Goal: Information Seeking & Learning: Find specific fact

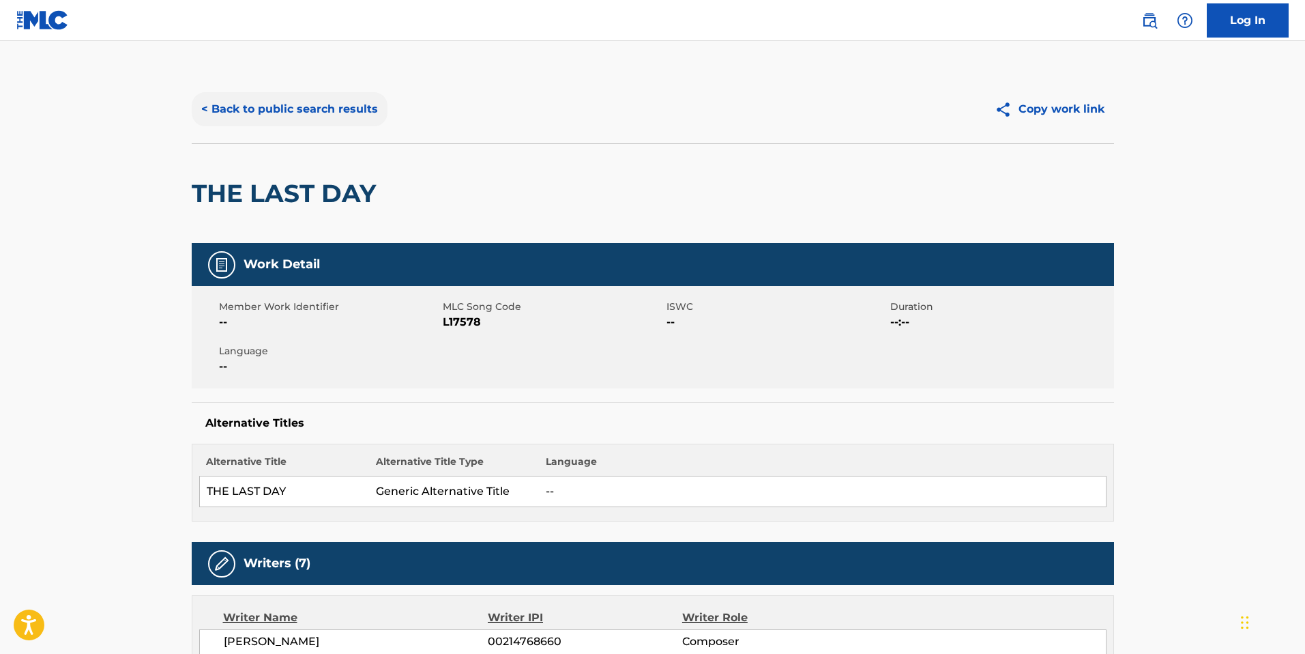
click at [310, 121] on button "< Back to public search results" at bounding box center [290, 109] width 196 height 34
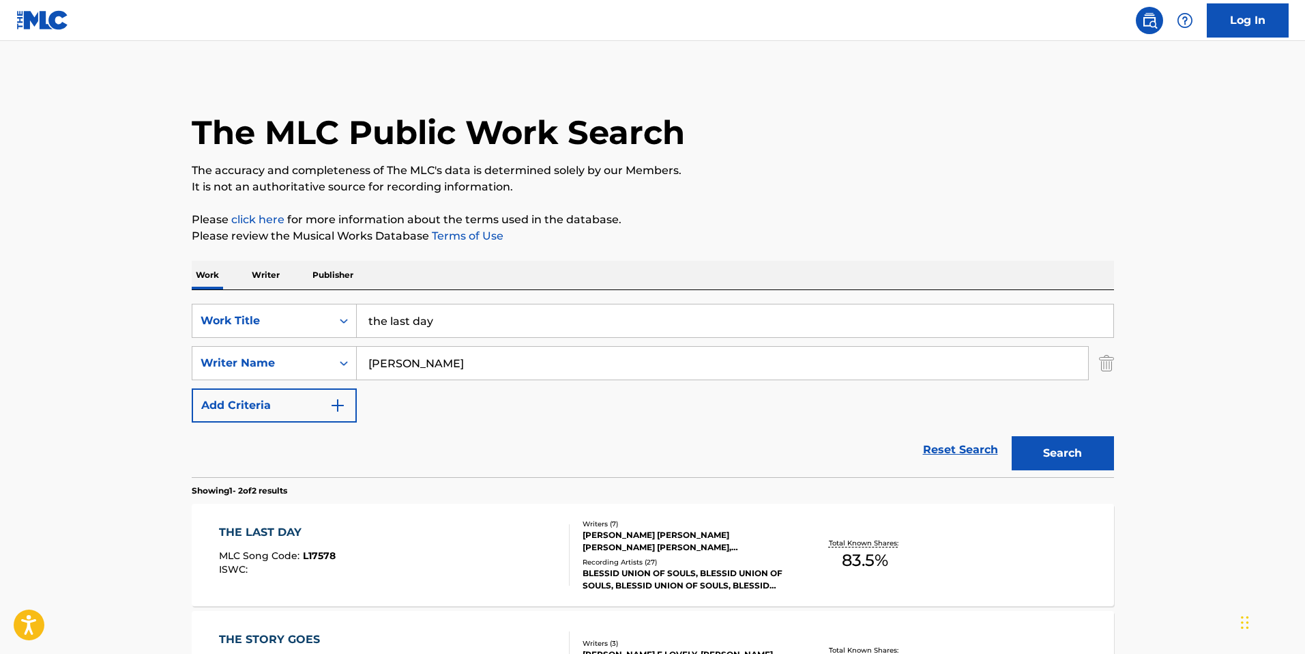
scroll to position [118, 0]
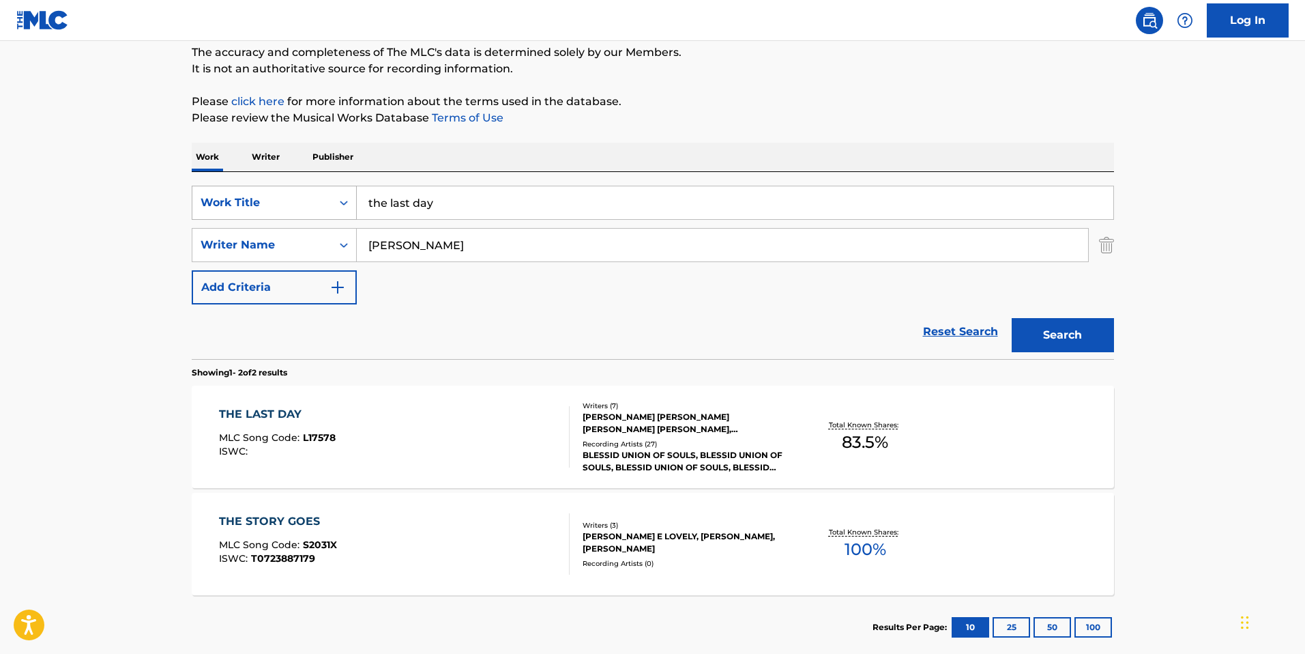
drag, startPoint x: 450, startPoint y: 196, endPoint x: 287, endPoint y: 206, distance: 162.7
click at [288, 207] on div "SearchWithCriteria1c333edc-244c-4535-af29-ede8b0ead28d Work Title the last day" at bounding box center [653, 203] width 922 height 34
drag, startPoint x: 437, startPoint y: 193, endPoint x: 369, endPoint y: 191, distance: 67.6
click at [345, 187] on div "SearchWithCriteria1c333edc-244c-4535-af29-ede8b0ead28d Work Title the last day" at bounding box center [653, 203] width 922 height 34
drag, startPoint x: 437, startPoint y: 205, endPoint x: 367, endPoint y: 199, distance: 70.5
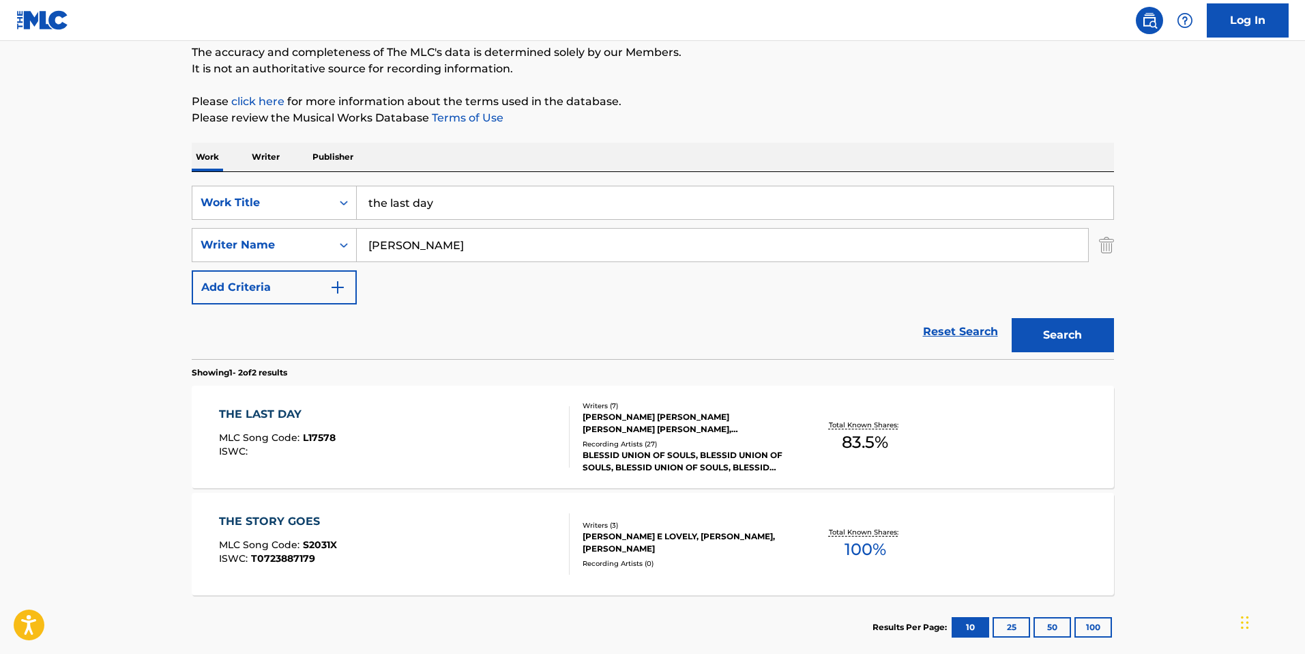
click at [367, 199] on input "the last day" at bounding box center [735, 202] width 757 height 33
drag, startPoint x: 488, startPoint y: 247, endPoint x: 365, endPoint y: 243, distance: 122.9
click at [362, 246] on input "[PERSON_NAME]" at bounding box center [722, 245] width 731 height 33
click at [461, 196] on input "Search Form" at bounding box center [735, 202] width 757 height 33
type input "thinking bout you"
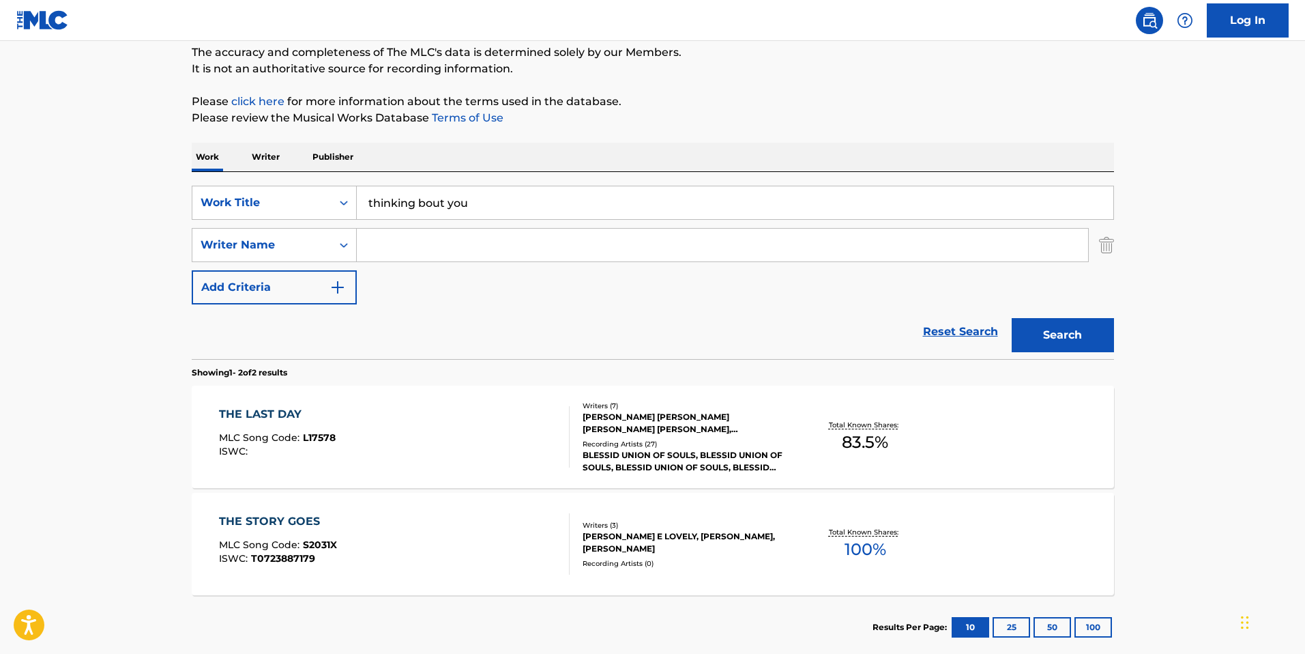
click at [483, 231] on input "Search Form" at bounding box center [722, 245] width 731 height 33
type input "s"
type input "[PERSON_NAME]"
click at [1012, 318] on button "Search" at bounding box center [1063, 335] width 102 height 34
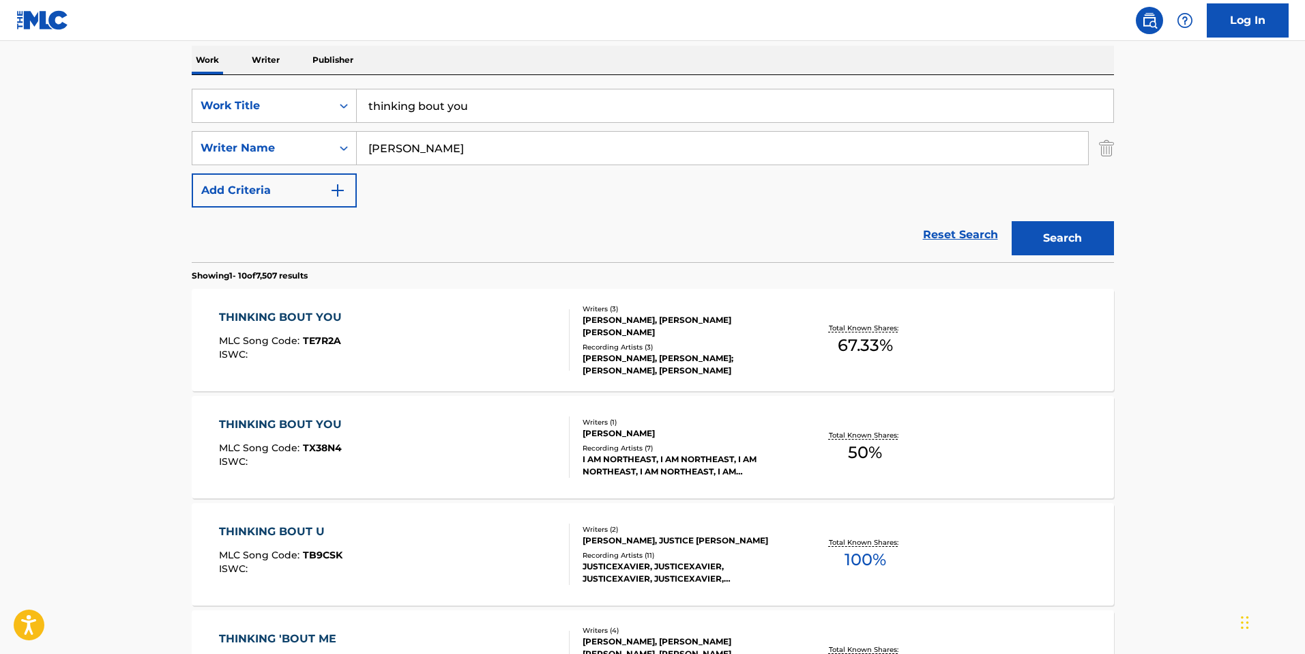
scroll to position [231, 0]
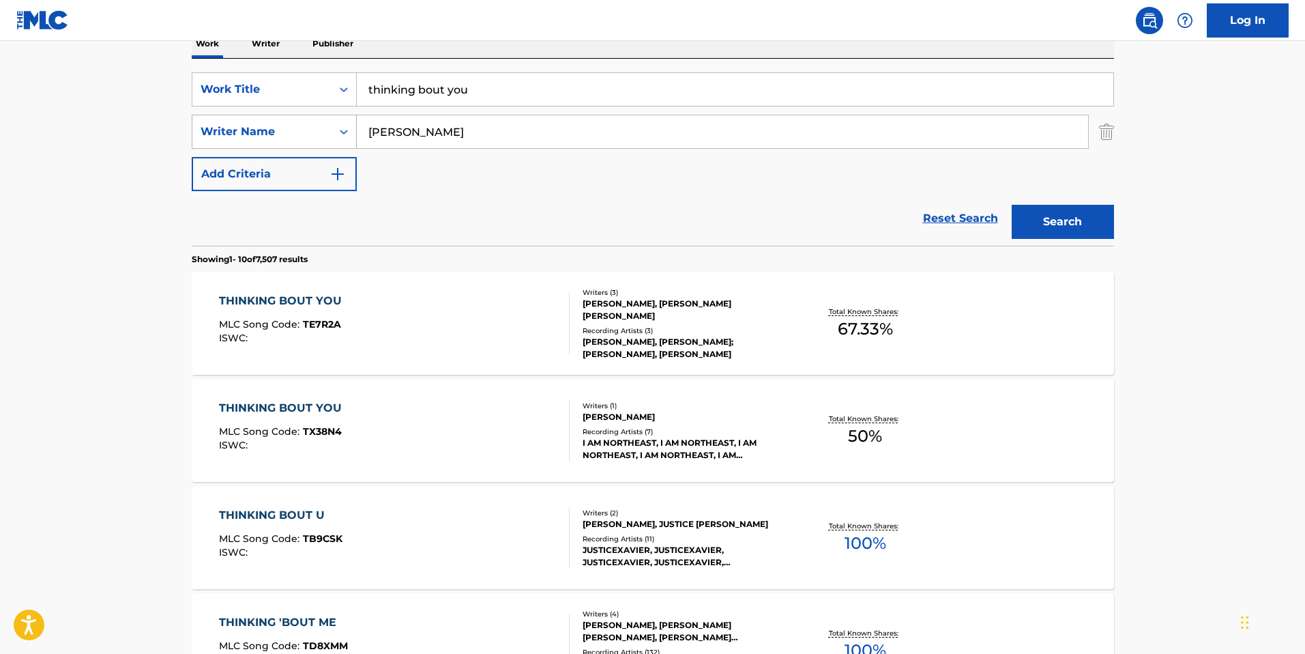
drag, startPoint x: 405, startPoint y: 136, endPoint x: 342, endPoint y: 123, distance: 64.8
click at [342, 123] on div "SearchWithCriteria828db5ca-4421-4fb8-bb06-8b196d2f0425 Writer Name [PERSON_NAME]" at bounding box center [653, 132] width 922 height 34
click at [414, 91] on input "thinking bout you" at bounding box center [735, 89] width 757 height 33
type input "thinkin bout you"
click at [514, 123] on input "Search Form" at bounding box center [722, 131] width 731 height 33
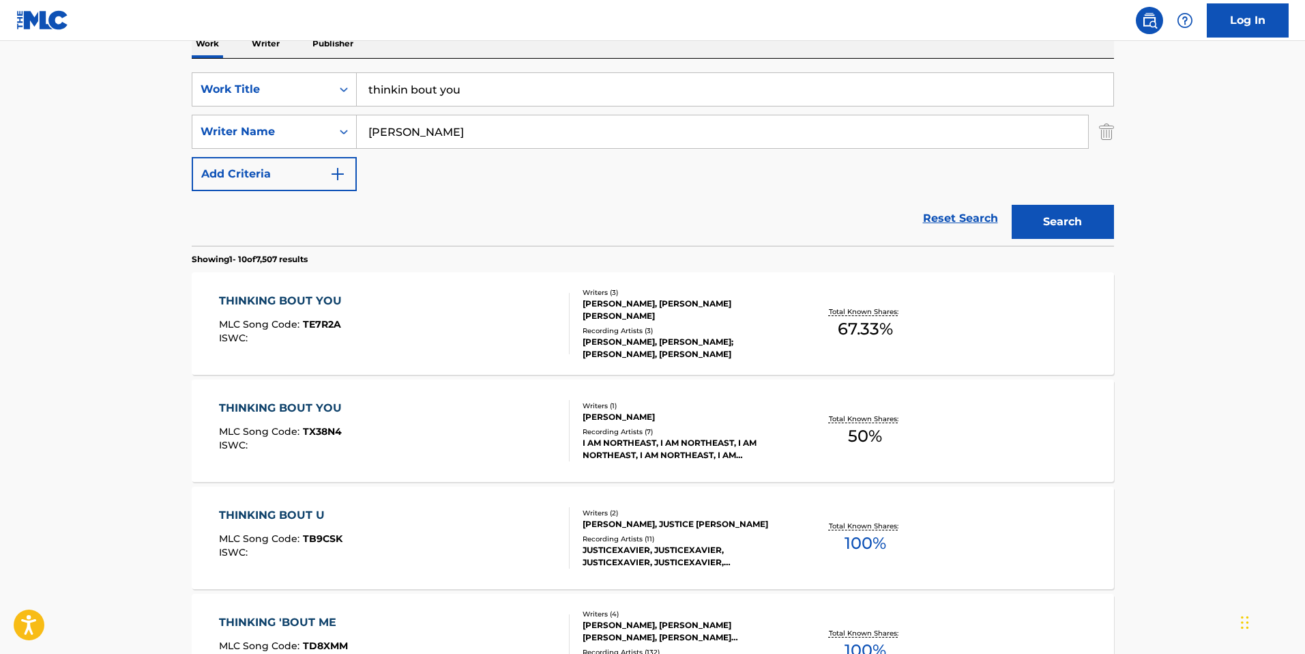
type input "[PERSON_NAME]"
click at [1012, 205] on button "Search" at bounding box center [1063, 222] width 102 height 34
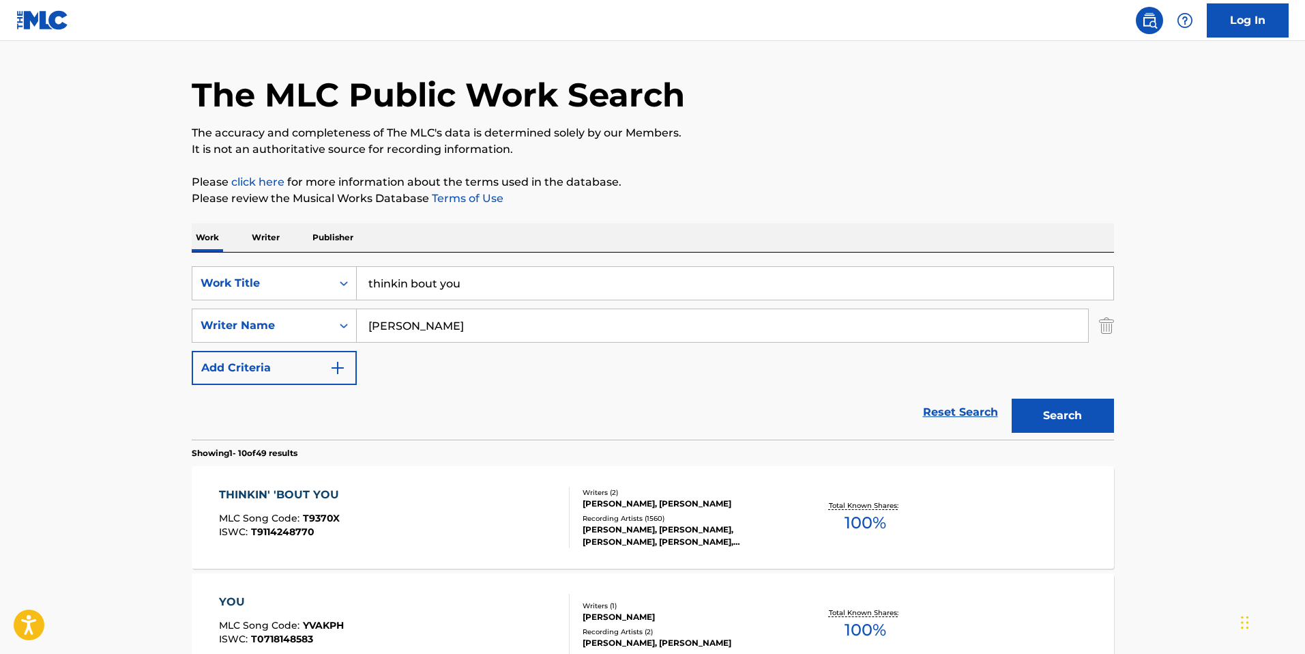
scroll to position [104, 0]
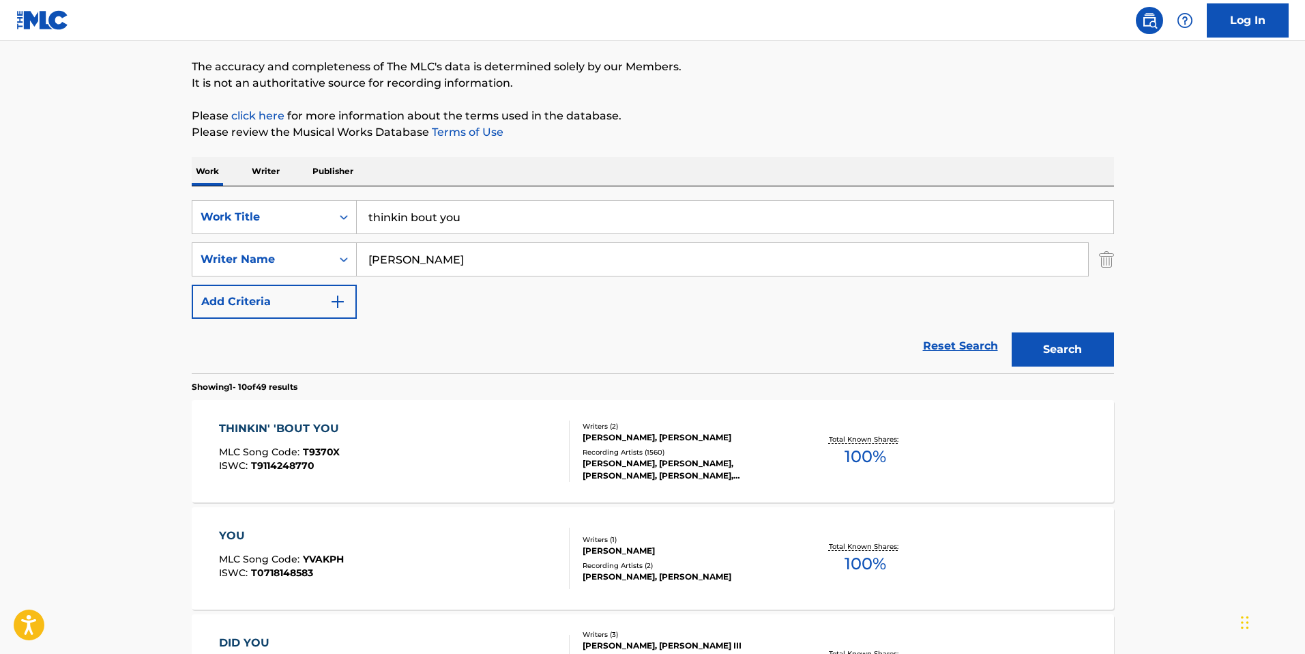
click at [452, 433] on div "THINKIN' 'BOUT YOU MLC Song Code : T9370X ISWC : T9114248770" at bounding box center [394, 450] width 351 height 61
